Goal: Information Seeking & Learning: Learn about a topic

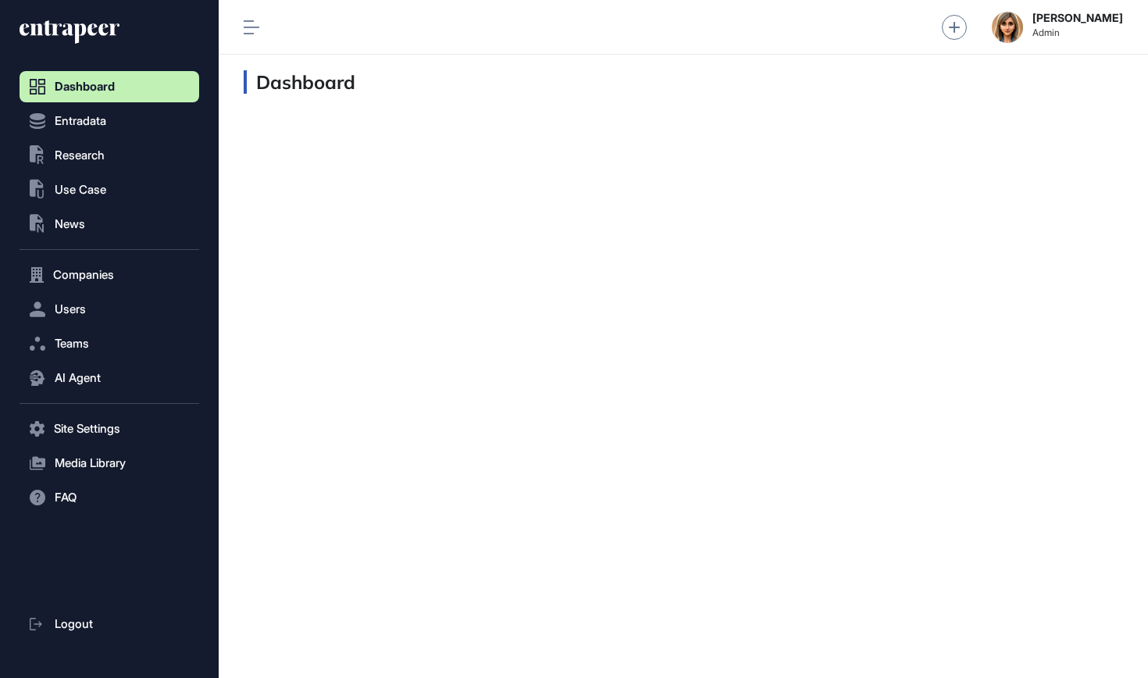
scroll to position [1, 1]
click at [61, 172] on nav "Dashboard Entradata .st0{fill:currentColor} Research .st0{fill:currentColor} Us…" at bounding box center [110, 375] width 180 height 608
click at [63, 413] on button ".st0{fill:currentColor} Research" at bounding box center [110, 428] width 180 height 31
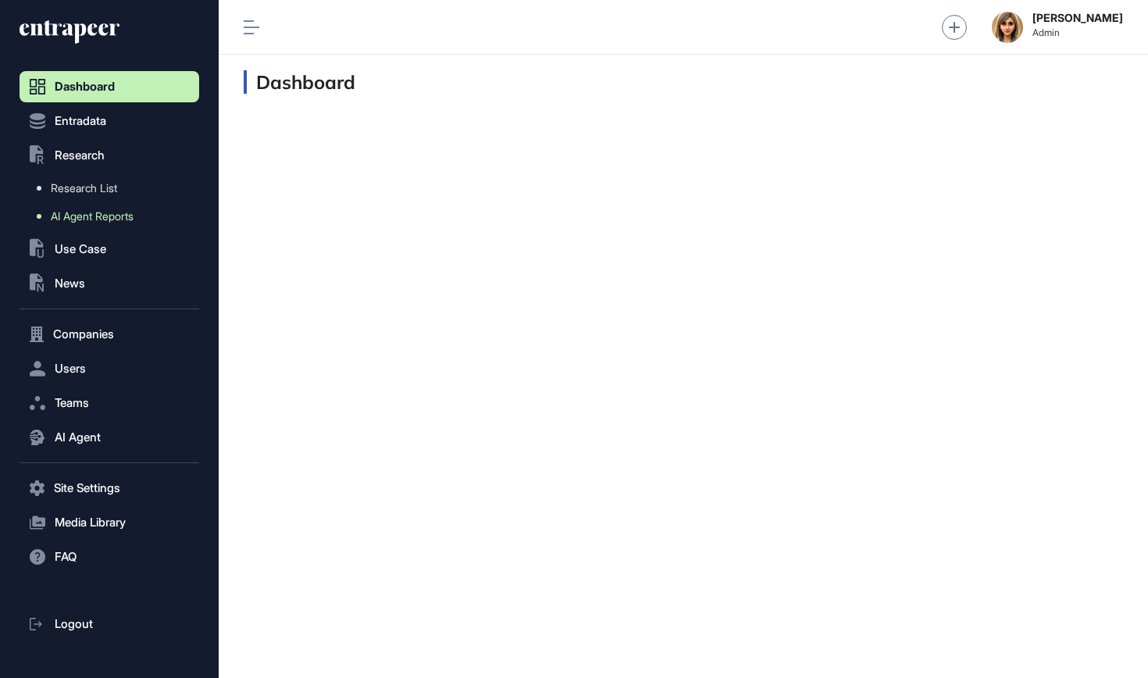
click at [89, 217] on span "AI Agent Reports" at bounding box center [92, 216] width 83 height 13
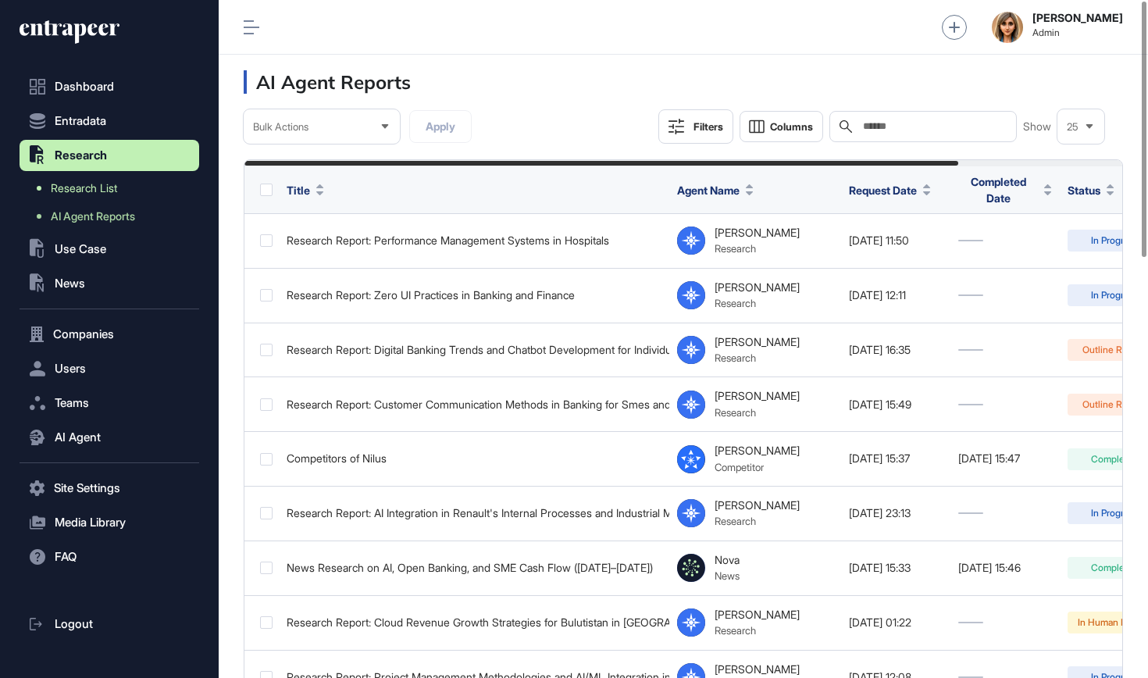
click at [134, 184] on link "Research List" at bounding box center [113, 188] width 172 height 28
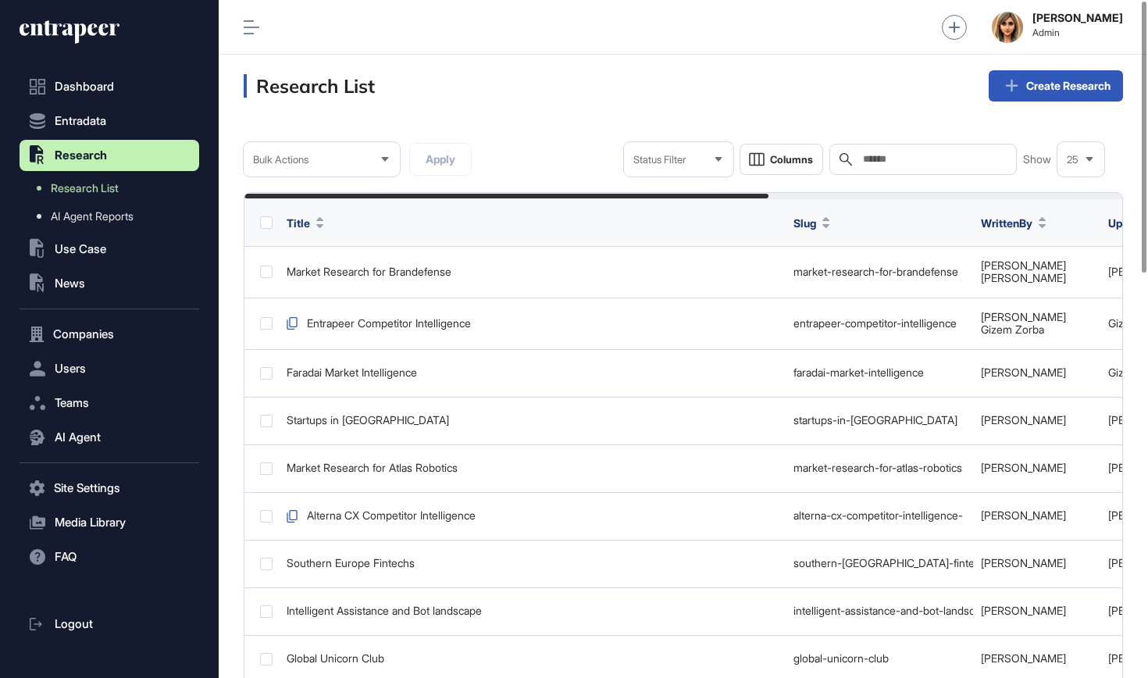
click at [920, 163] on input "text" at bounding box center [934, 159] width 145 height 13
type input "*"
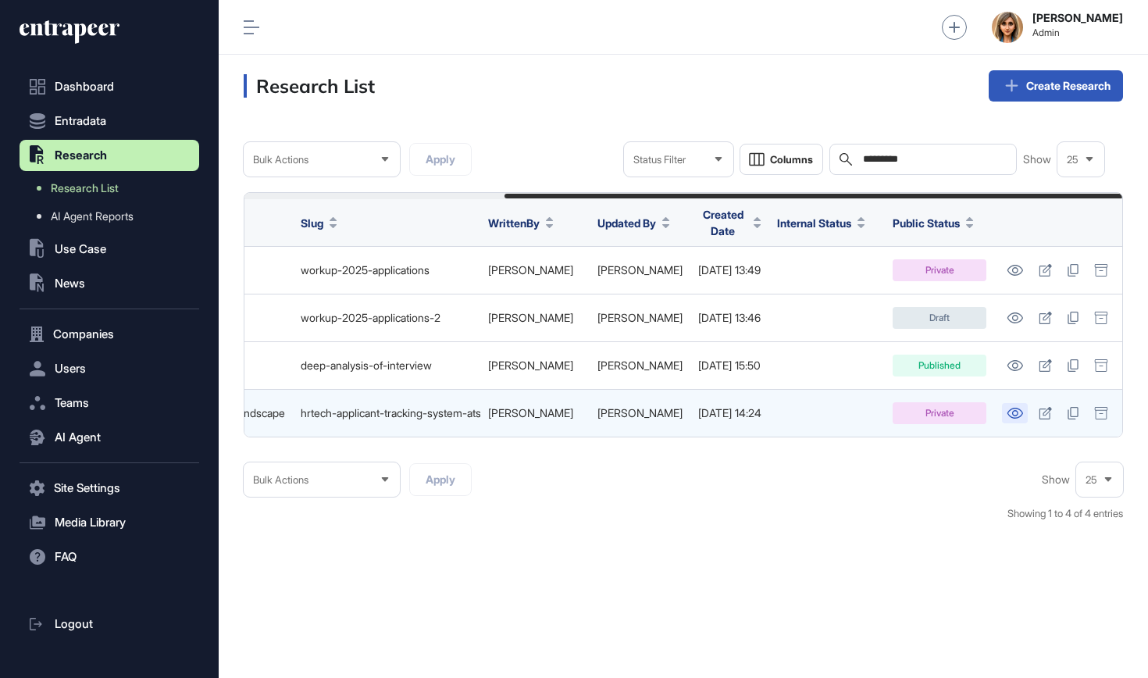
scroll to position [0, 368]
click at [1019, 408] on icon at bounding box center [1015, 413] width 16 height 11
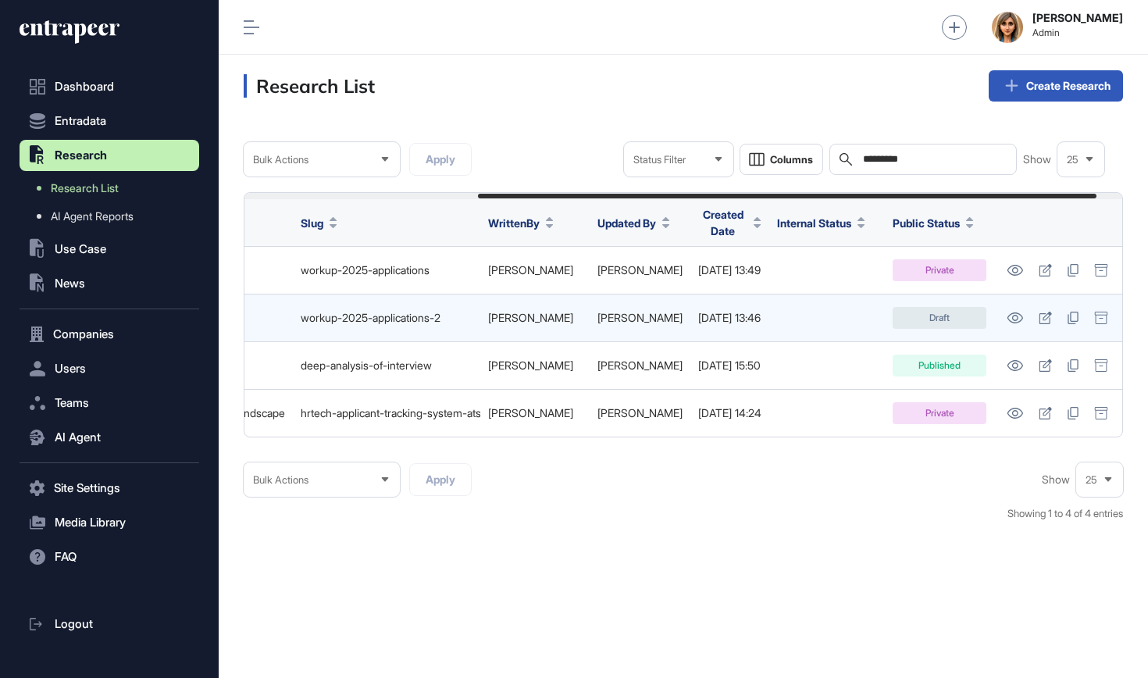
scroll to position [0, 331]
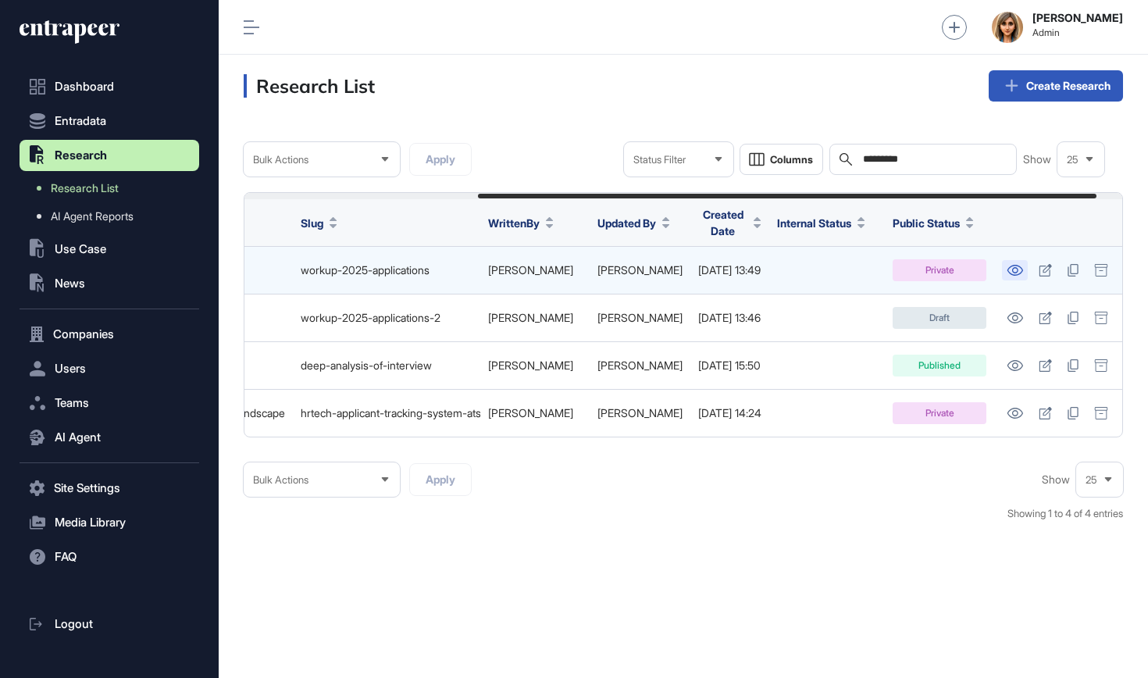
click at [1023, 265] on icon at bounding box center [1016, 270] width 16 height 11
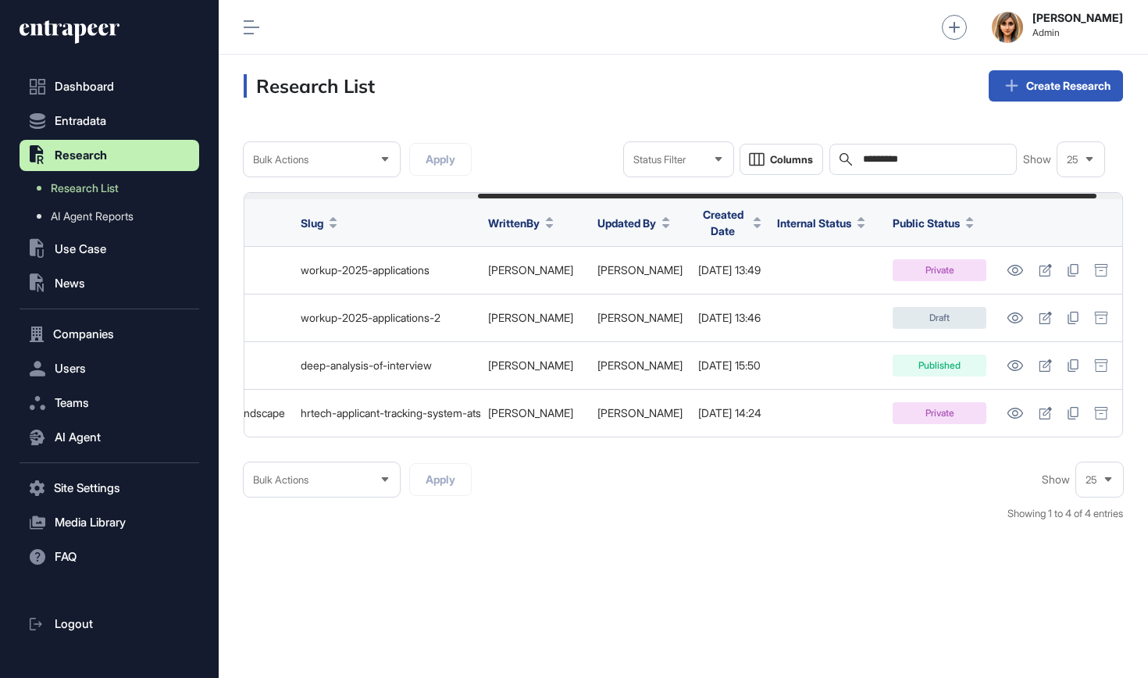
click at [881, 161] on input "*********" at bounding box center [934, 159] width 145 height 13
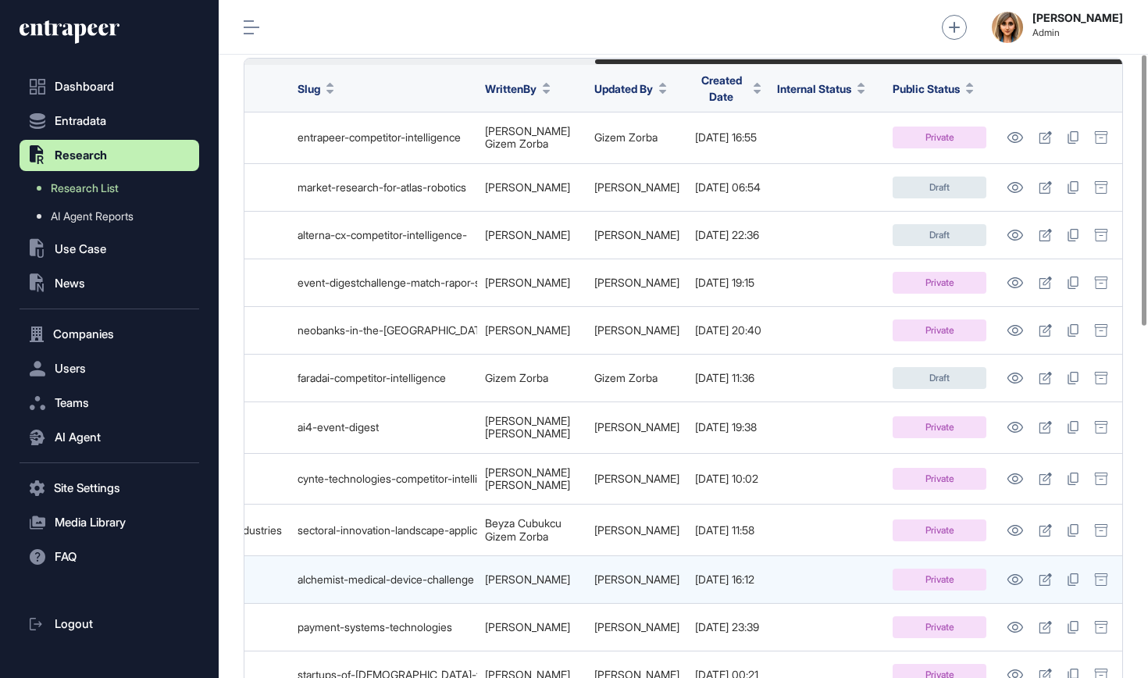
scroll to position [0, 561]
type input "*********"
click at [1015, 574] on icon at bounding box center [1016, 579] width 16 height 11
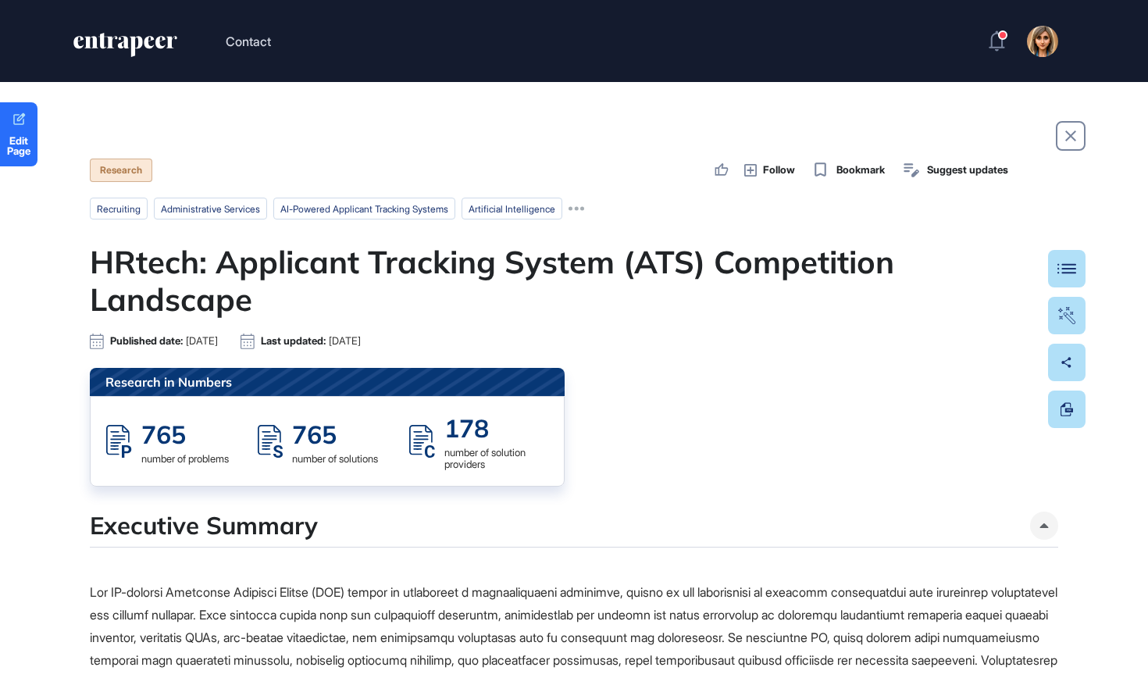
scroll to position [1, 1]
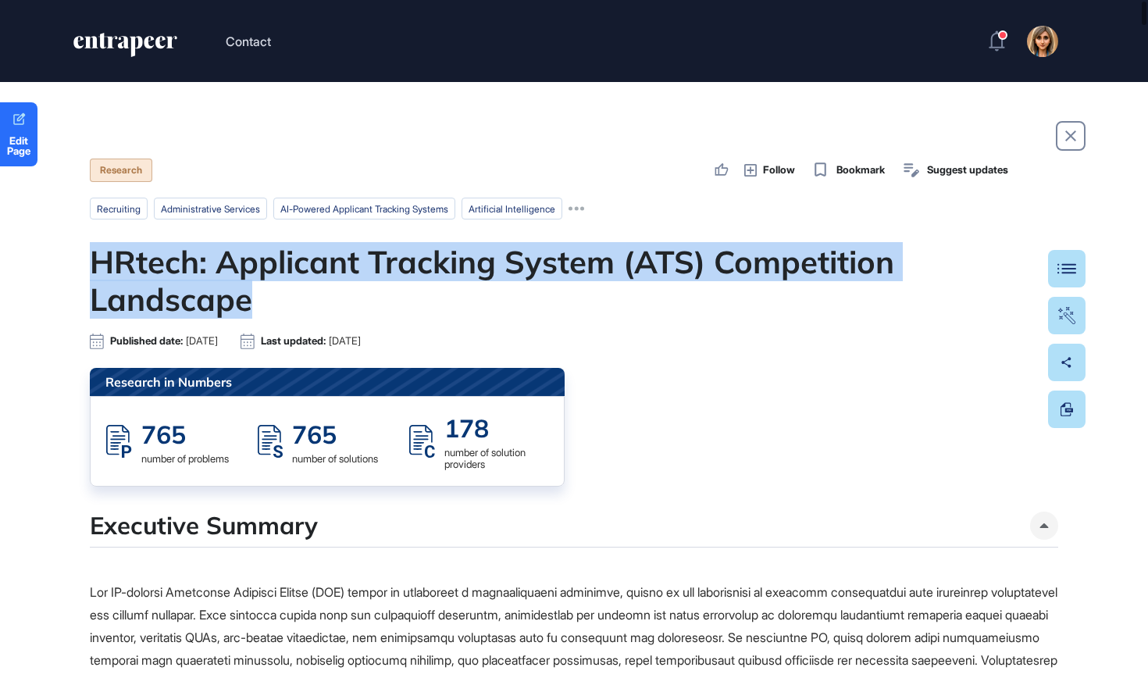
drag, startPoint x: 187, startPoint y: 285, endPoint x: 30, endPoint y: 263, distance: 157.8
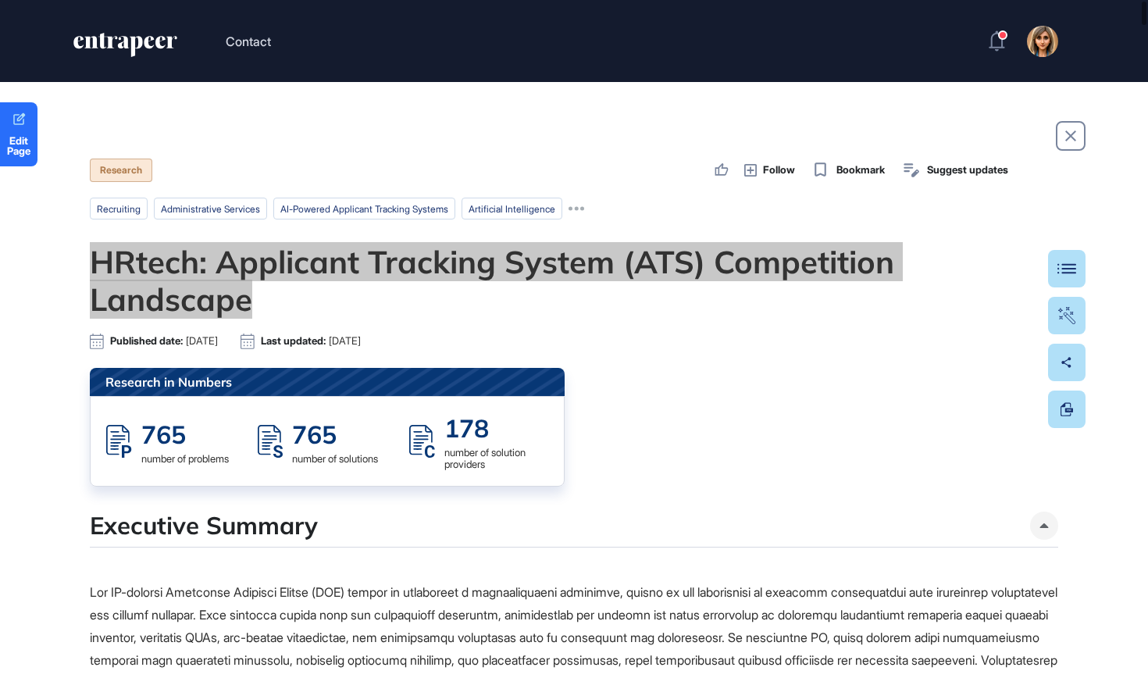
scroll to position [0, 0]
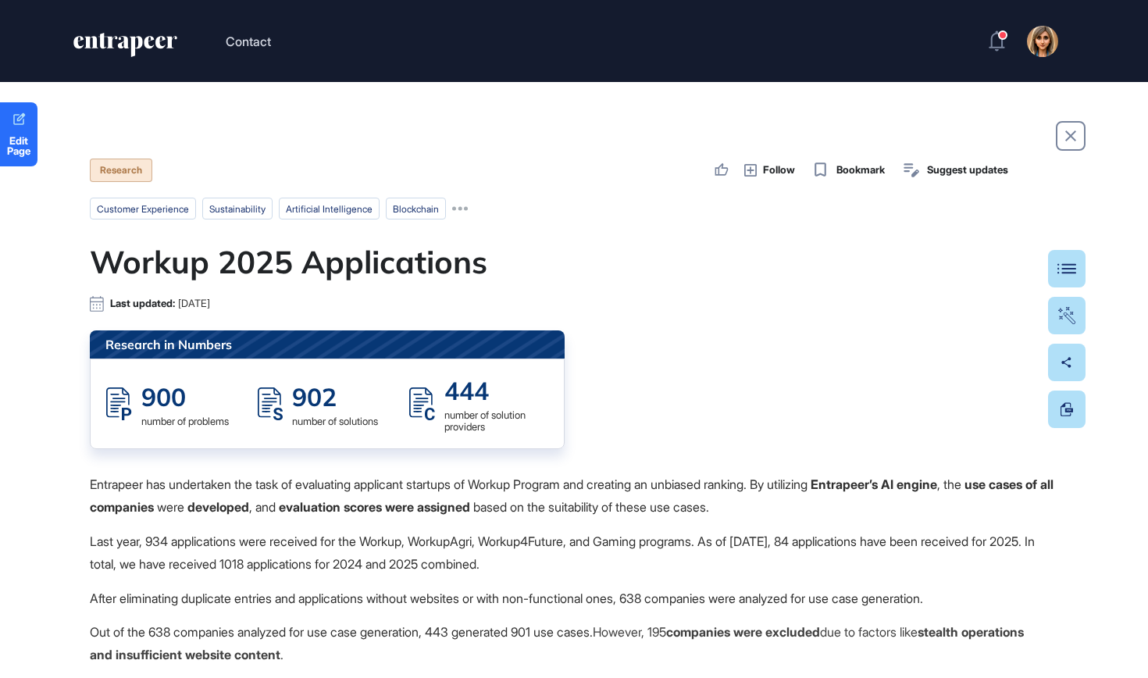
scroll to position [1, 1]
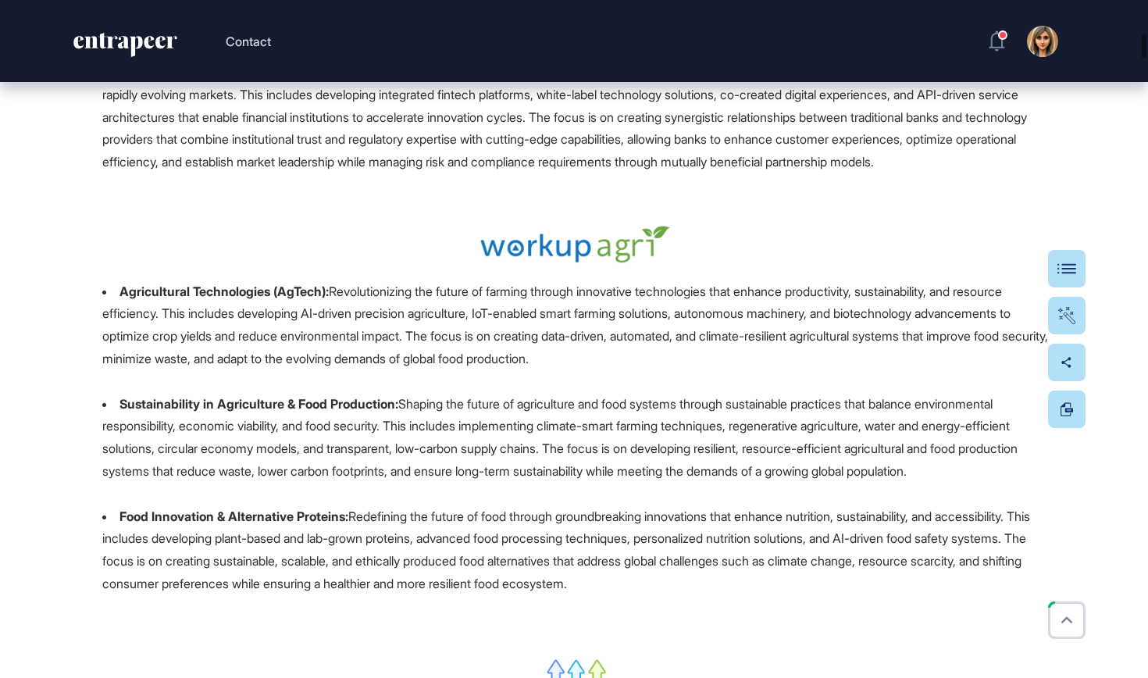
scroll to position [3466, 0]
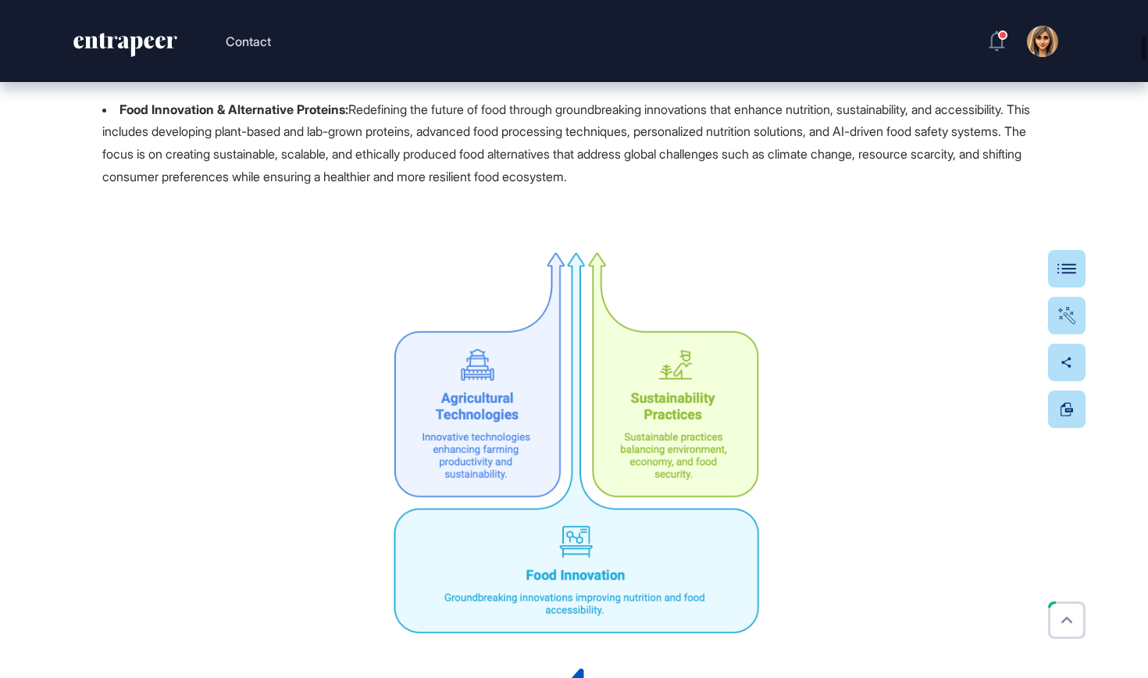
click at [996, 58] on header "Contact Admin Dashboard Dashboard Profile My Content Request More Data" at bounding box center [574, 41] width 1148 height 82
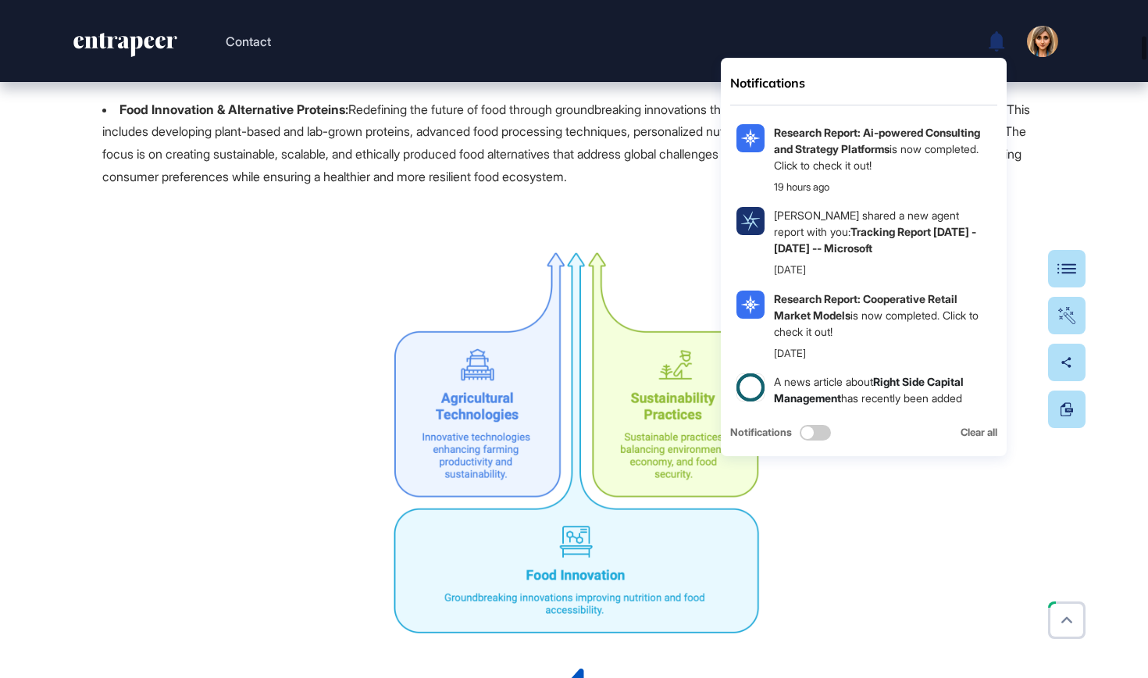
drag, startPoint x: 996, startPoint y: 53, endPoint x: 999, endPoint y: 40, distance: 13.6
click at [999, 40] on icon at bounding box center [997, 40] width 16 height 20
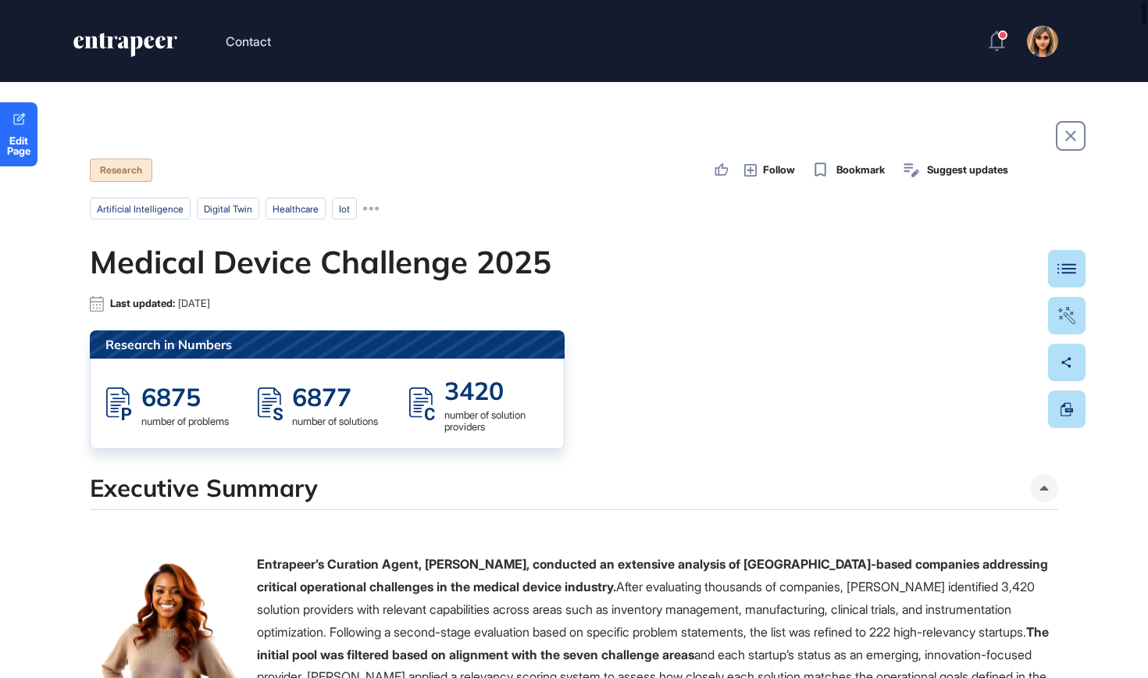
click at [395, 260] on h1 "Medical Device Challenge 2025" at bounding box center [574, 262] width 969 height 38
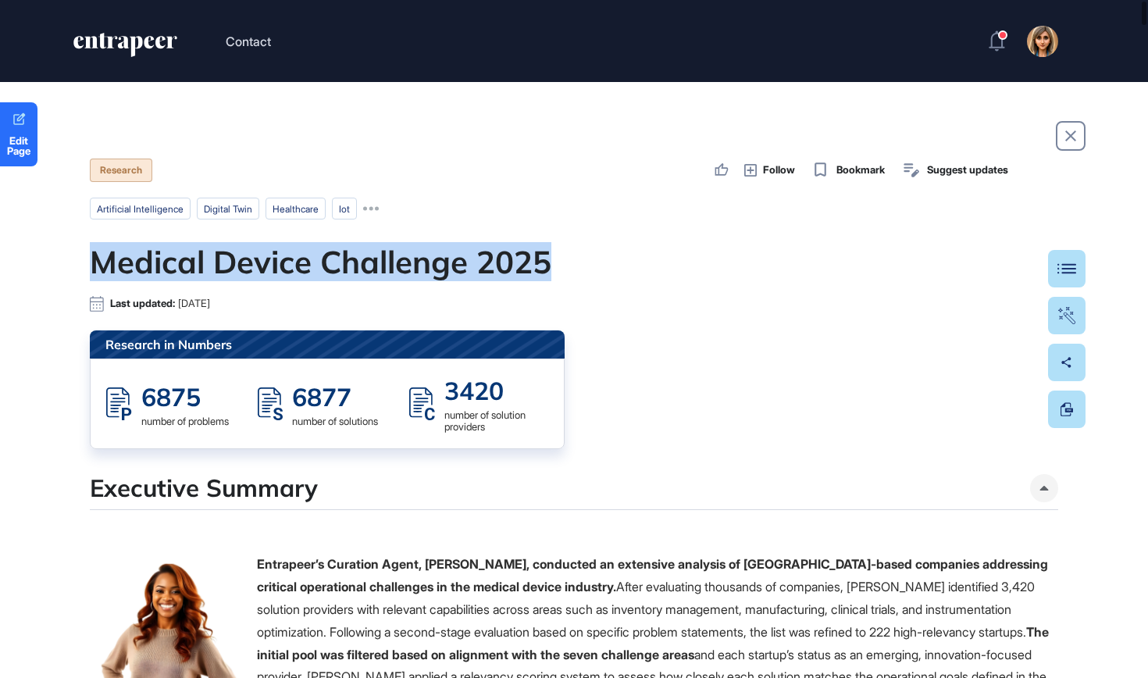
click at [395, 260] on h1 "Medical Device Challenge 2025" at bounding box center [574, 262] width 969 height 38
